Goal: Find specific page/section: Find specific page/section

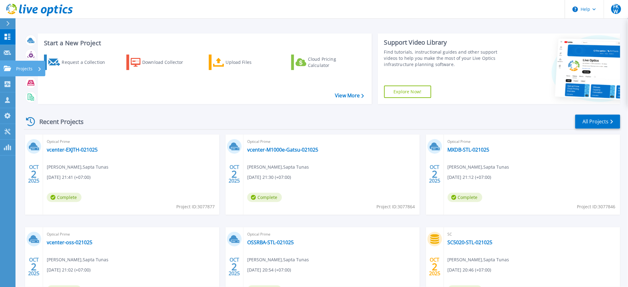
click at [10, 67] on icon at bounding box center [7, 68] width 7 height 5
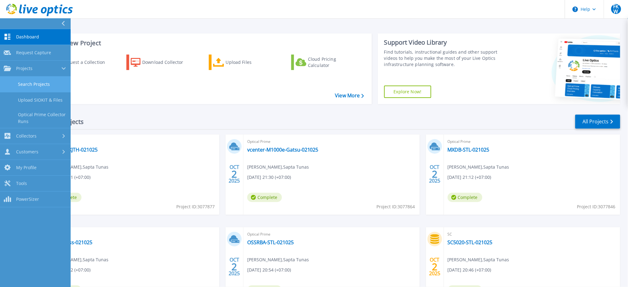
click at [42, 85] on link "Search Projects" at bounding box center [35, 85] width 71 height 16
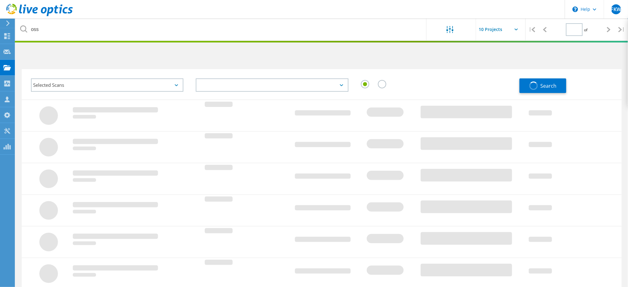
type input "1"
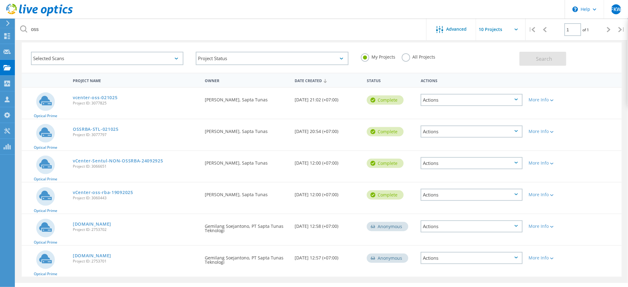
scroll to position [20, 0]
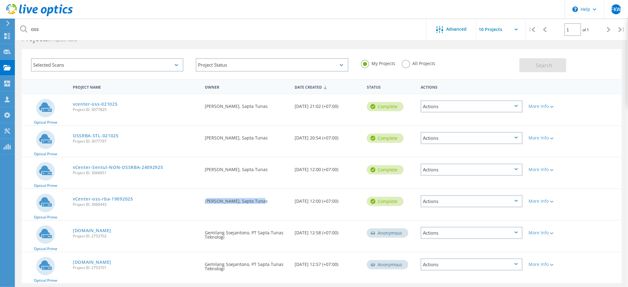
drag, startPoint x: 263, startPoint y: 201, endPoint x: 204, endPoint y: 198, distance: 59.9
click at [204, 198] on div "Requested By James Eklie, Sapta Tunas" at bounding box center [247, 199] width 90 height 20
